Goal: Transaction & Acquisition: Purchase product/service

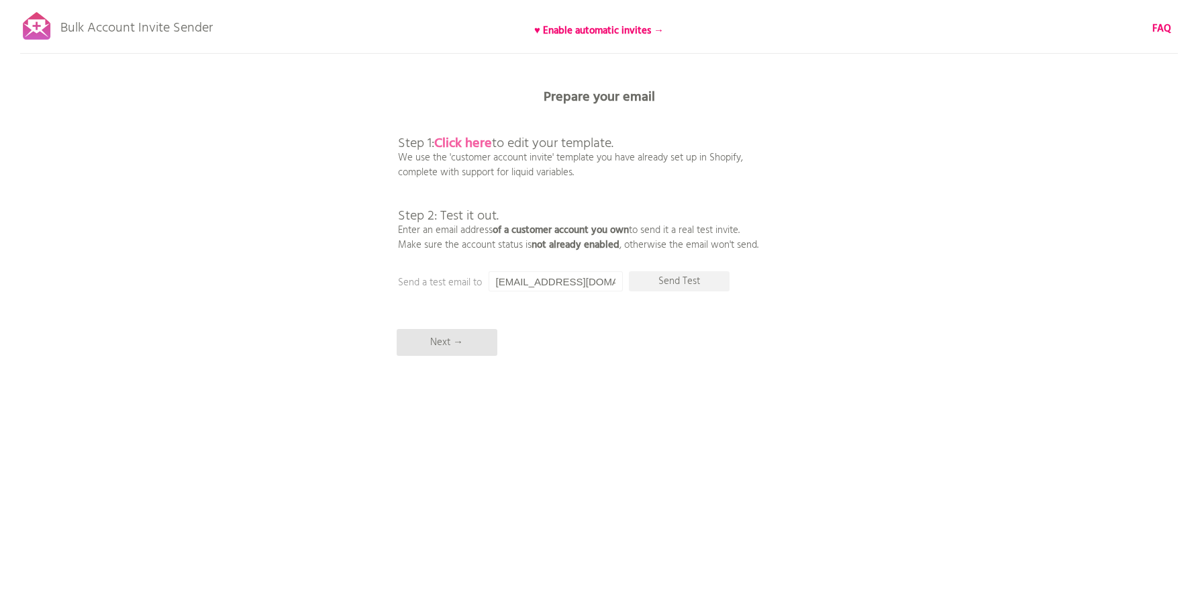
click at [467, 145] on b "Click here" at bounding box center [463, 143] width 58 height 21
click at [468, 349] on p "Next →" at bounding box center [447, 342] width 101 height 27
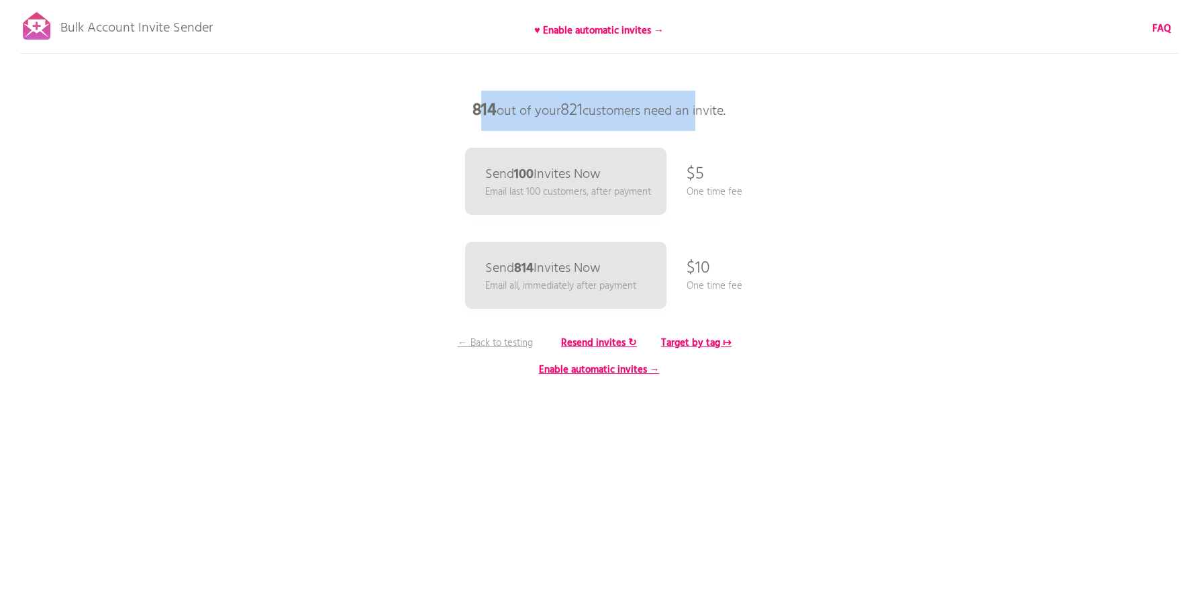
drag, startPoint x: 698, startPoint y: 114, endPoint x: 733, endPoint y: 115, distance: 35.6
click at [726, 115] on p "814 out of your 821 customers need an invite." at bounding box center [599, 111] width 403 height 40
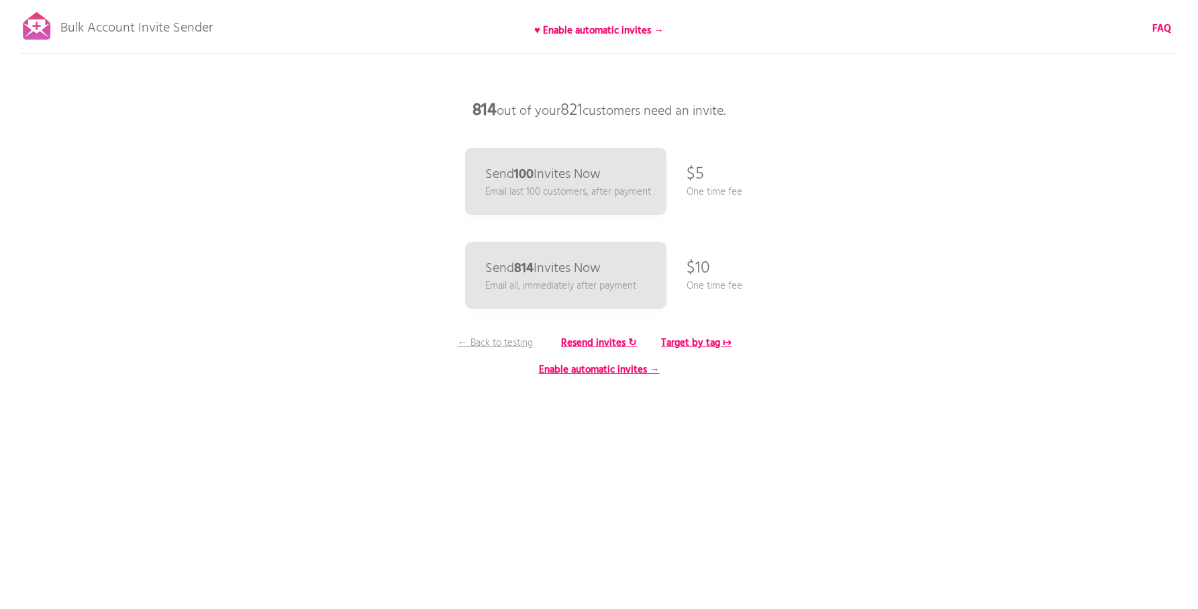
click at [733, 115] on p "814 out of your 821 customers need an invite." at bounding box center [599, 111] width 403 height 40
click at [692, 268] on p "$10" at bounding box center [698, 268] width 23 height 40
drag, startPoint x: 693, startPoint y: 283, endPoint x: 765, endPoint y: 291, distance: 72.9
click at [765, 291] on div "Bulk Account Invite Sender ♥ Enable automatic invites → FAQ Synced all customer…" at bounding box center [599, 235] width 1198 height 470
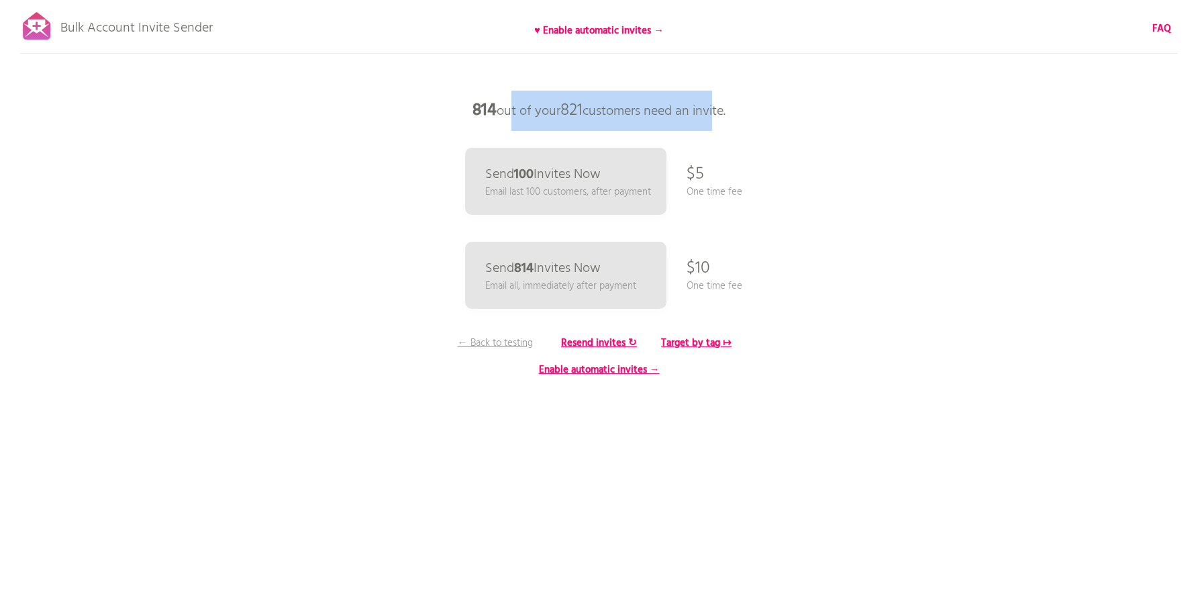
drag, startPoint x: 628, startPoint y: 101, endPoint x: 739, endPoint y: 110, distance: 111.1
click at [733, 109] on p "814 out of your 821 customers need an invite." at bounding box center [599, 111] width 403 height 40
click at [739, 110] on p "814 out of your 821 customers need an invite." at bounding box center [599, 111] width 403 height 40
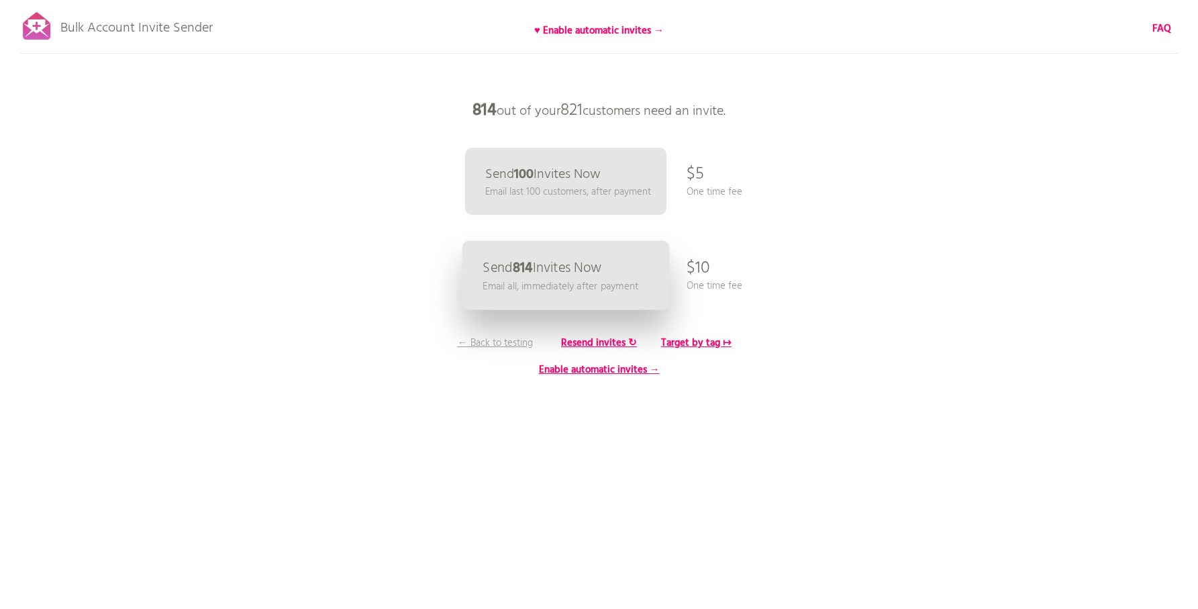
click at [619, 279] on p "Email all, immediately after payment" at bounding box center [561, 286] width 156 height 15
